Goal: Go to known website: Go to known website

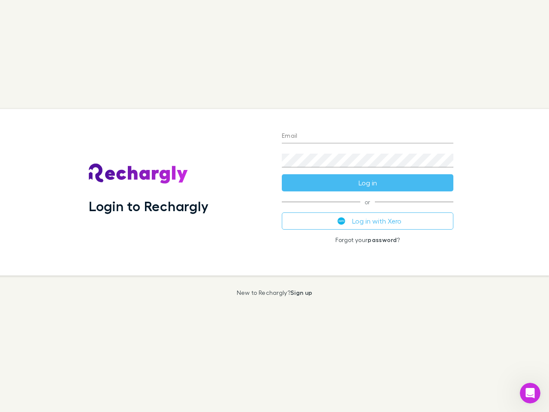
click at [275, 206] on div "Login to Rechargly" at bounding box center [178, 192] width 193 height 167
click at [368, 137] on input "Email" at bounding box center [368, 137] width 172 height 14
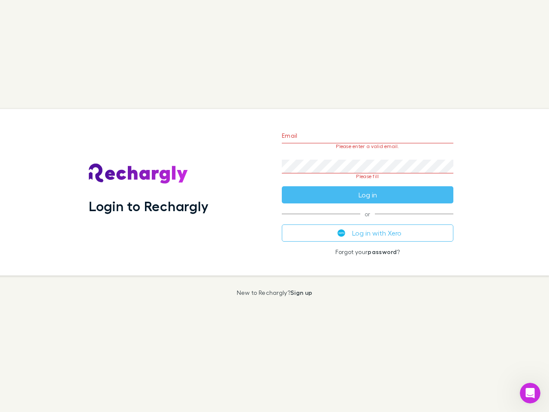
click at [368, 183] on form "Email Please enter a valid email. Password Please fill Log in" at bounding box center [368, 163] width 172 height 81
click at [368, 221] on div "Email Please enter a valid email. Password Please fill Log in or Log in with Xe…" at bounding box center [367, 192] width 185 height 167
click at [531, 393] on icon "Open Intercom Messenger" at bounding box center [531, 393] width 14 height 14
